Goal: Task Accomplishment & Management: Use online tool/utility

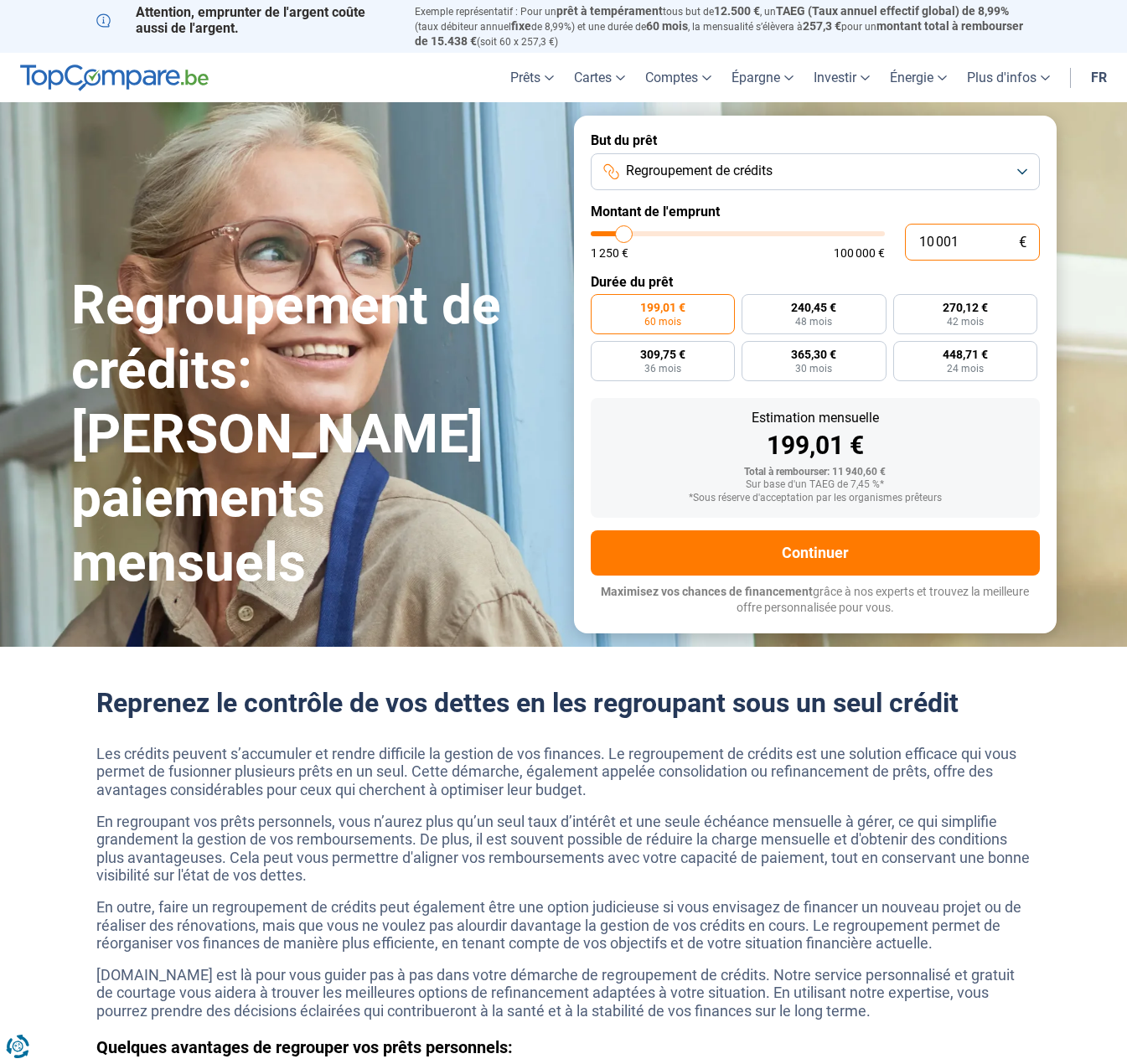
drag, startPoint x: 968, startPoint y: 241, endPoint x: 897, endPoint y: 228, distance: 72.2
click at [897, 228] on div "10 001 € 1 250 € 100 000 €" at bounding box center [816, 242] width 450 height 37
type input "2"
type input "1250"
type input "25"
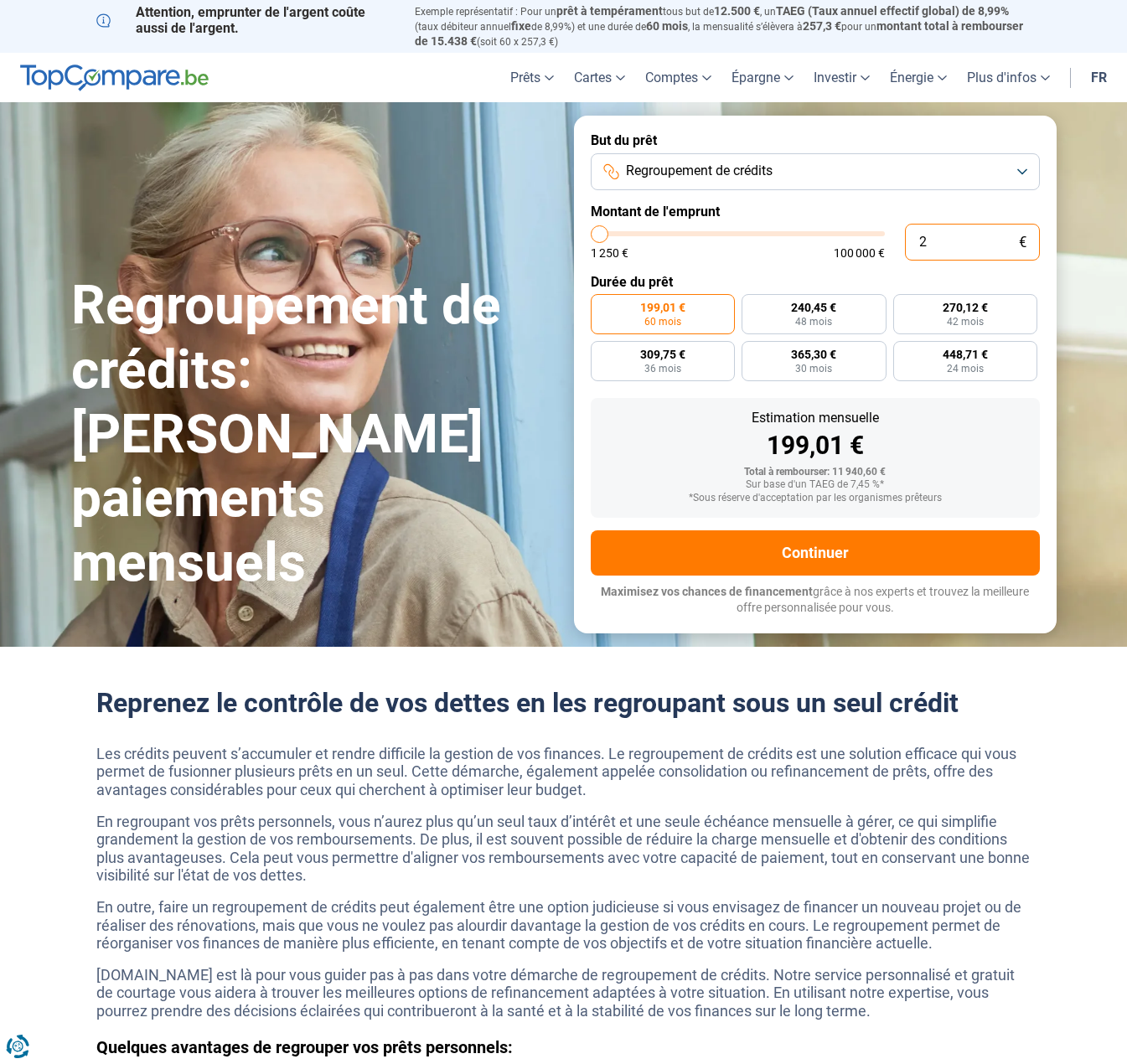
type input "1250"
type input "250"
type input "1250"
type input "2 500"
type input "2500"
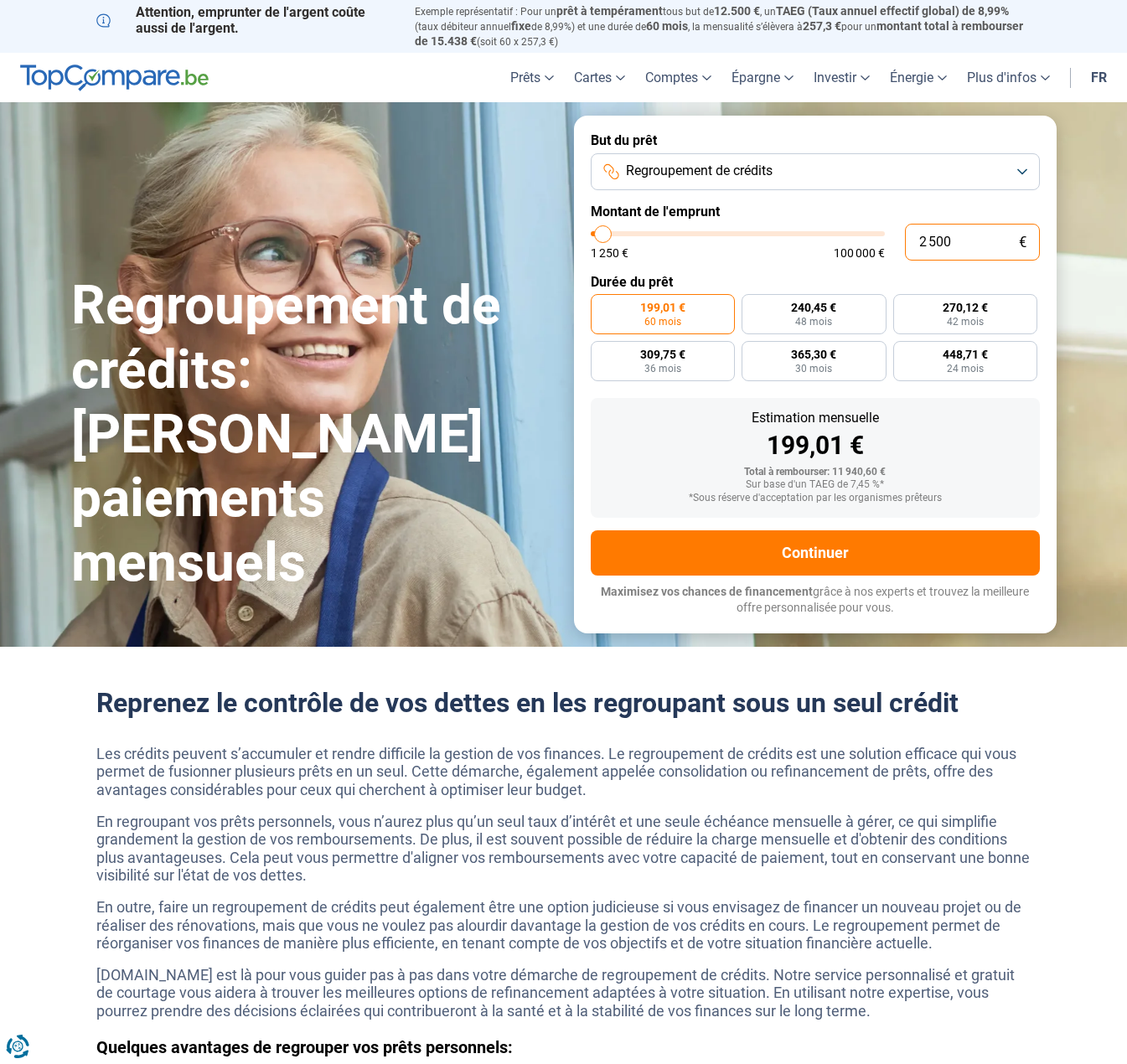
radio input "true"
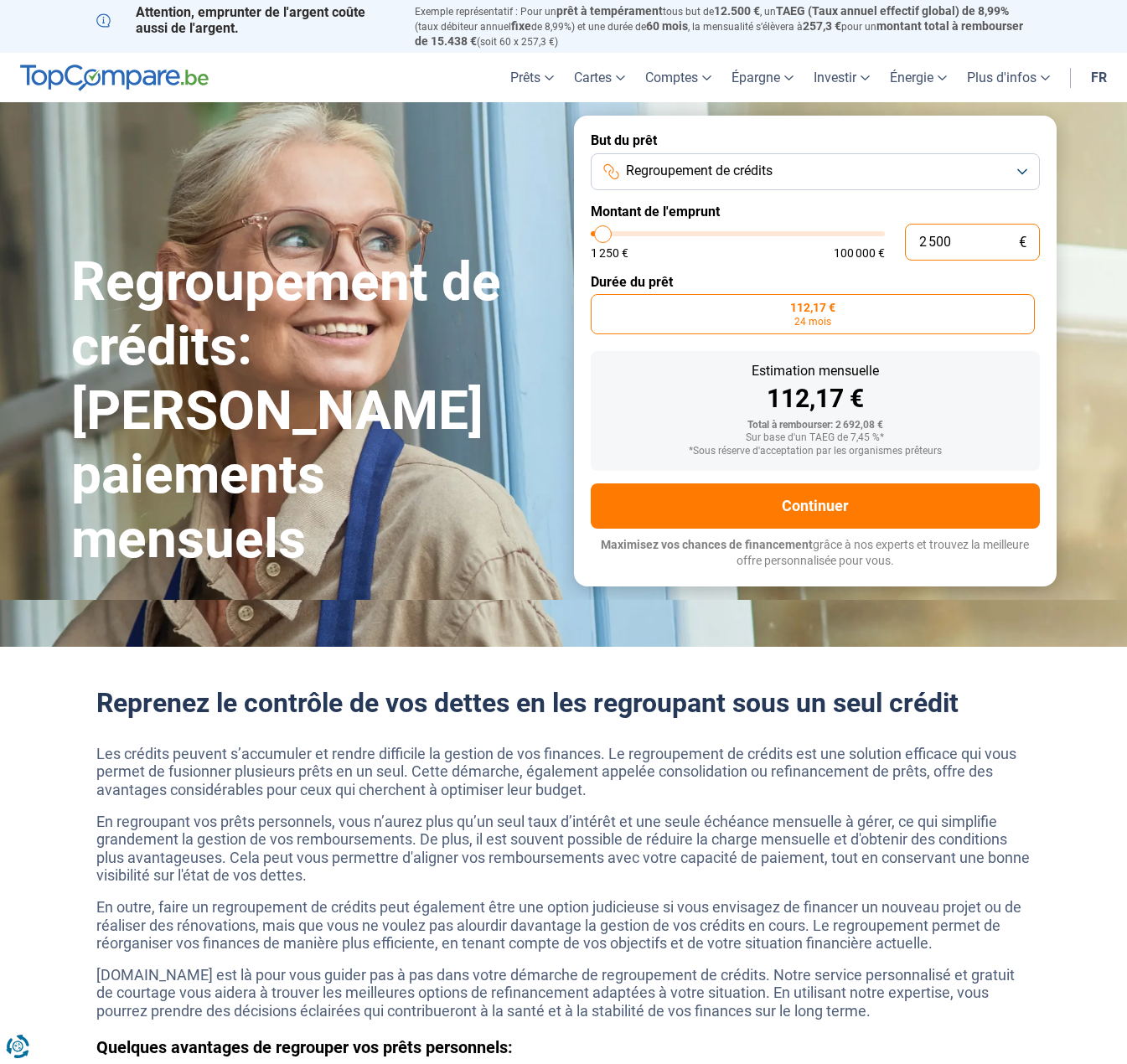
type input "2 500"
click at [826, 317] on span "24 mois" at bounding box center [813, 322] width 37 height 10
click at [602, 305] on input "112,17 € 24 mois" at bounding box center [596, 299] width 11 height 11
click at [768, 163] on span "Regroupement de crédits" at bounding box center [699, 171] width 146 height 19
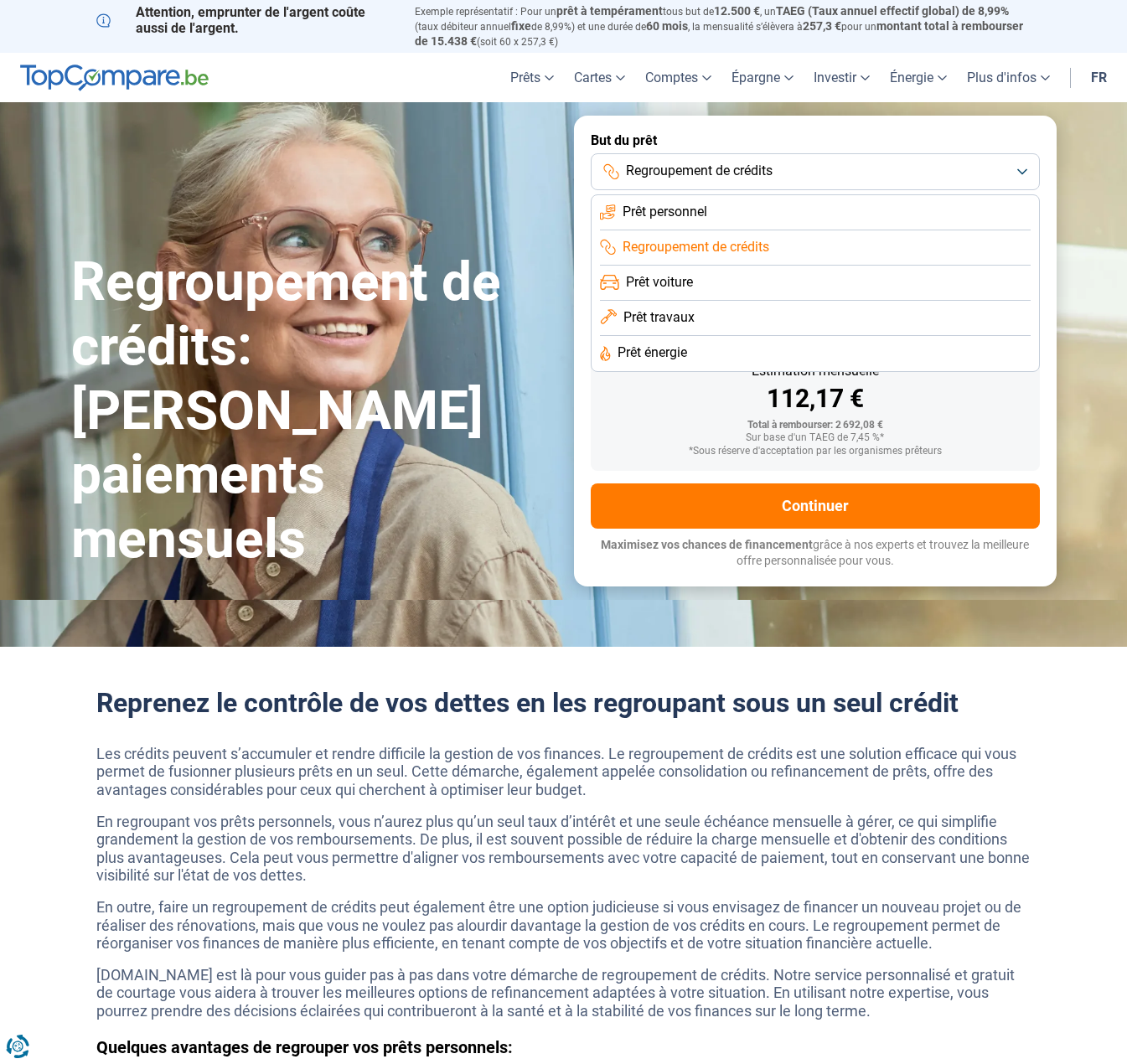
click at [708, 243] on span "Regroupement de crédits" at bounding box center [695, 247] width 146 height 19
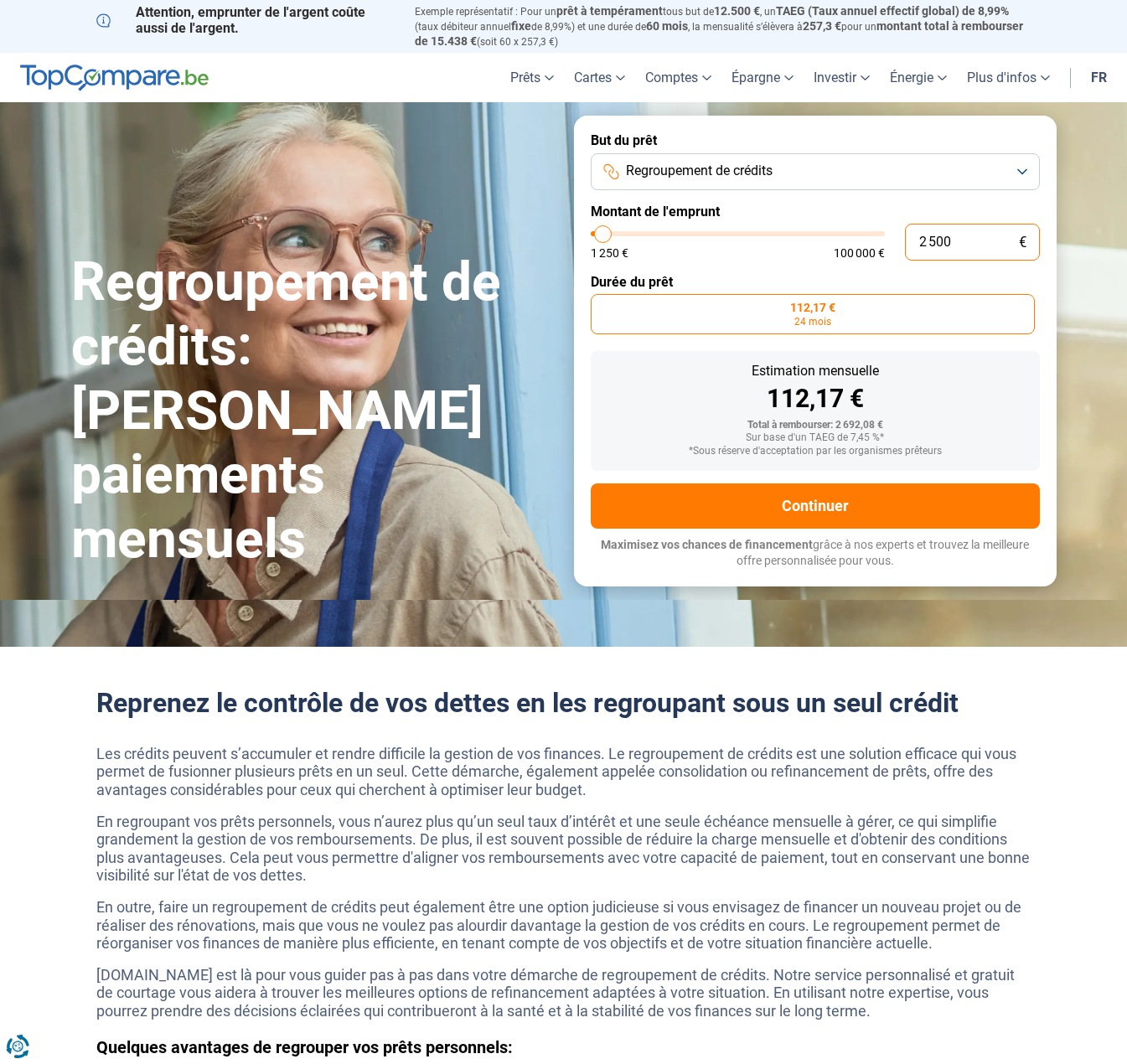
drag, startPoint x: 948, startPoint y: 239, endPoint x: 869, endPoint y: 244, distance: 79.2
click at [869, 244] on div "2 500 € 1 250 € 100 000 €" at bounding box center [816, 242] width 450 height 37
click at [818, 317] on span "24 mois" at bounding box center [813, 322] width 37 height 10
click at [602, 305] on input "112,17 € 24 mois" at bounding box center [596, 299] width 11 height 11
click at [818, 317] on span "24 mois" at bounding box center [813, 322] width 37 height 10
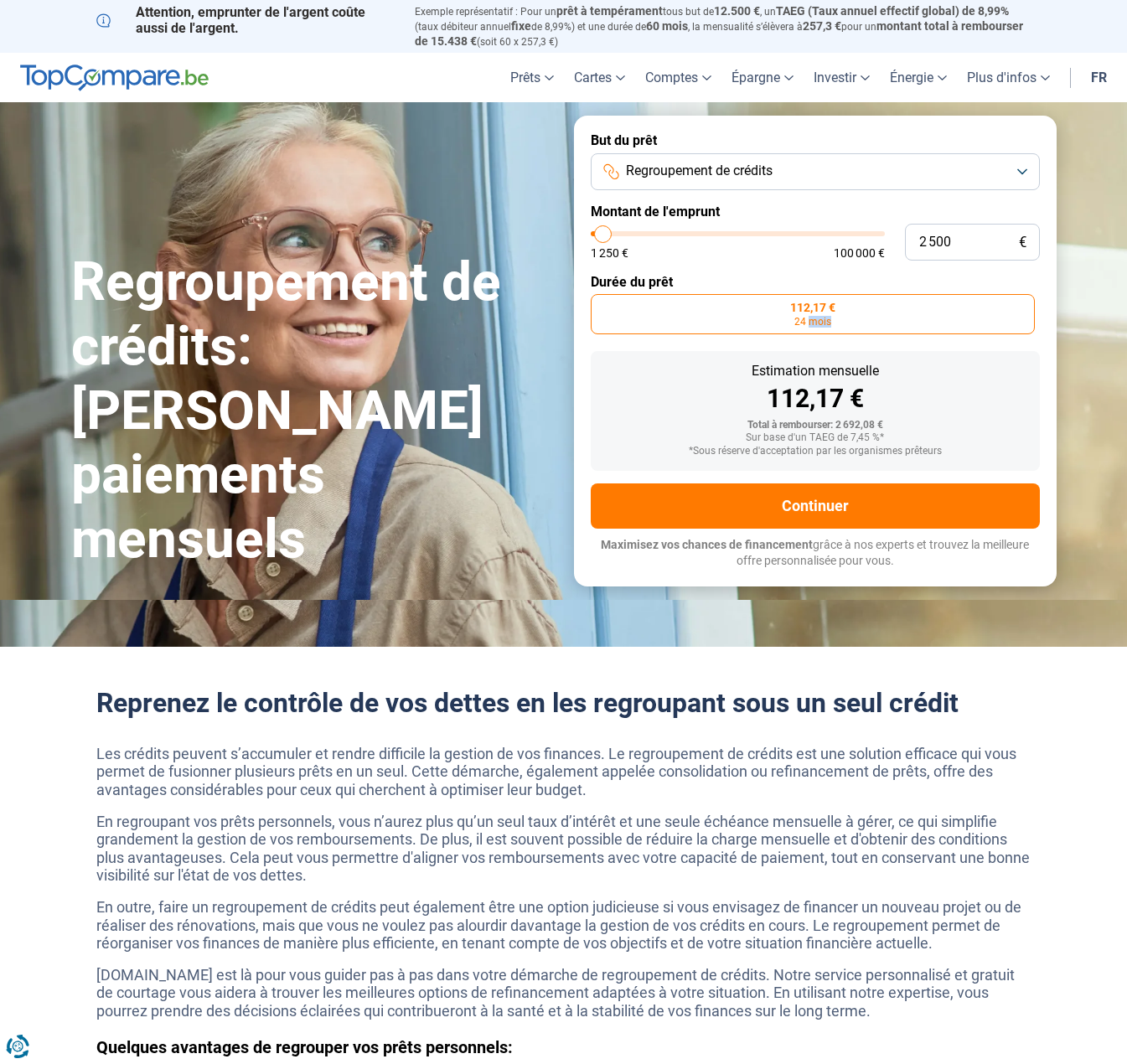
click at [602, 305] on input "112,17 € 24 mois" at bounding box center [596, 299] width 11 height 11
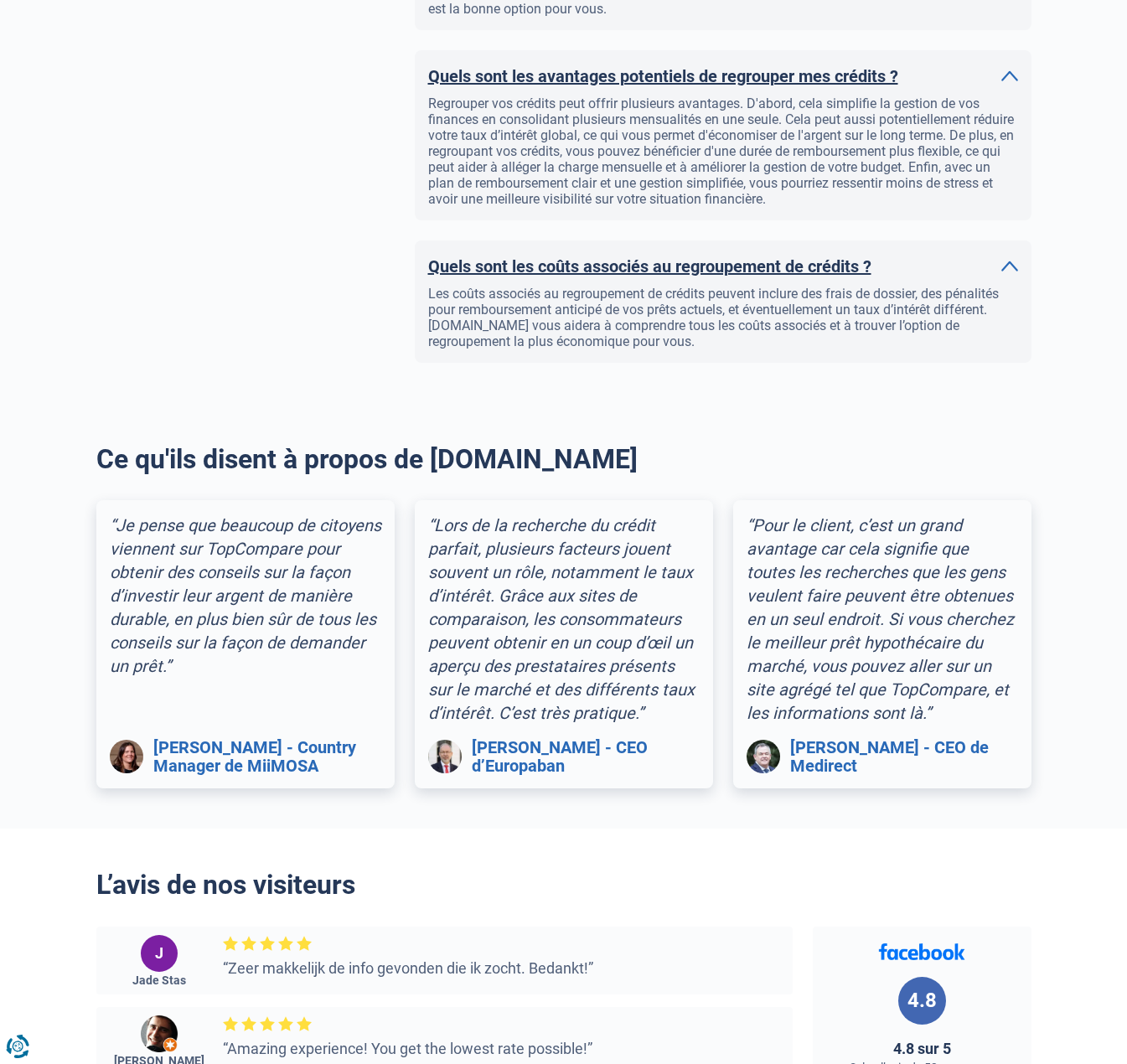
scroll to position [2347, 0]
